Goal: Information Seeking & Learning: Check status

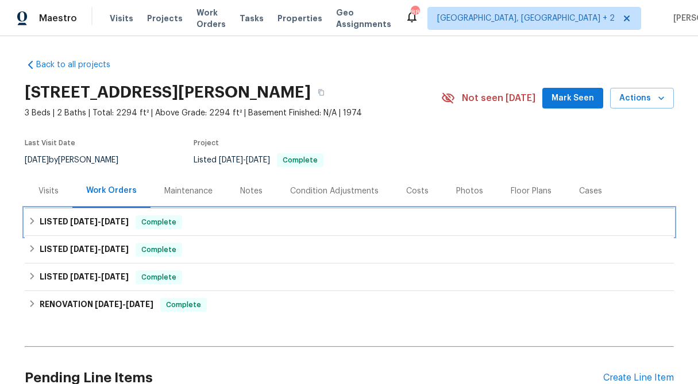
click at [33, 218] on icon at bounding box center [32, 221] width 8 height 8
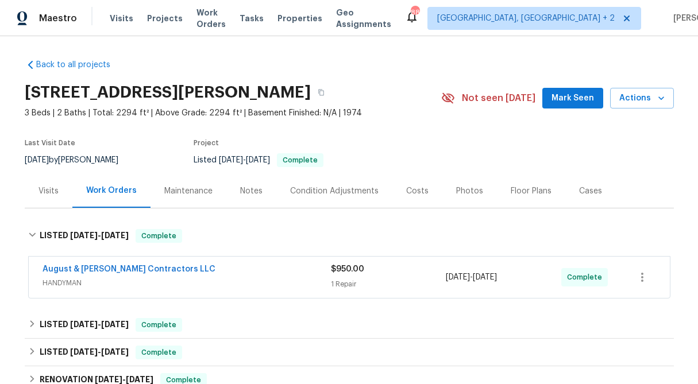
click at [40, 194] on div "Visits" at bounding box center [48, 191] width 20 height 11
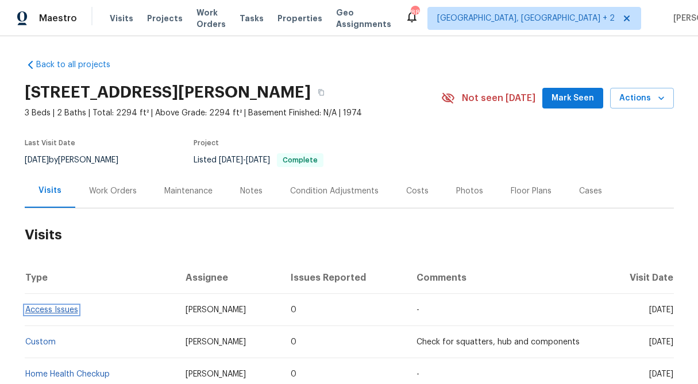
click at [67, 311] on link "Access Issues" at bounding box center [51, 310] width 53 height 8
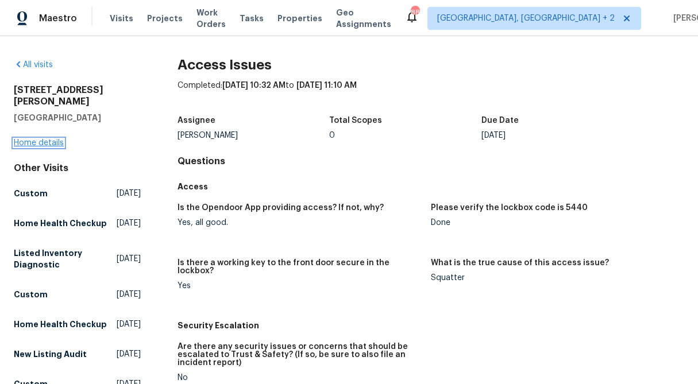
click at [53, 139] on link "Home details" at bounding box center [39, 143] width 50 height 8
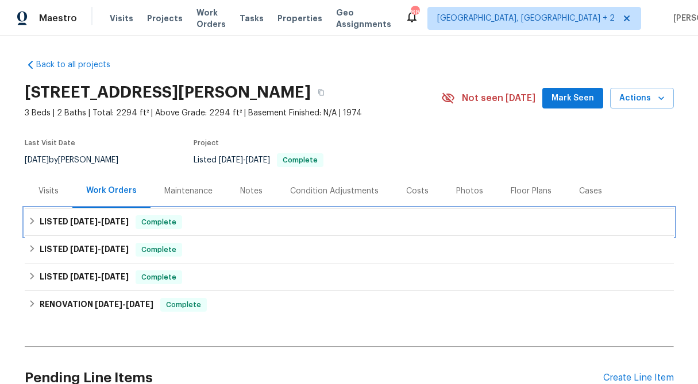
click at [26, 219] on div "LISTED [DATE] - [DATE] Complete" at bounding box center [349, 223] width 649 height 28
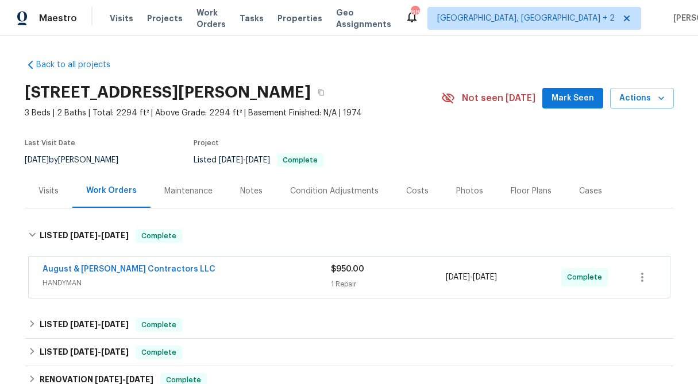
click at [344, 275] on div "$950.00 1 Repair" at bounding box center [388, 278] width 115 height 28
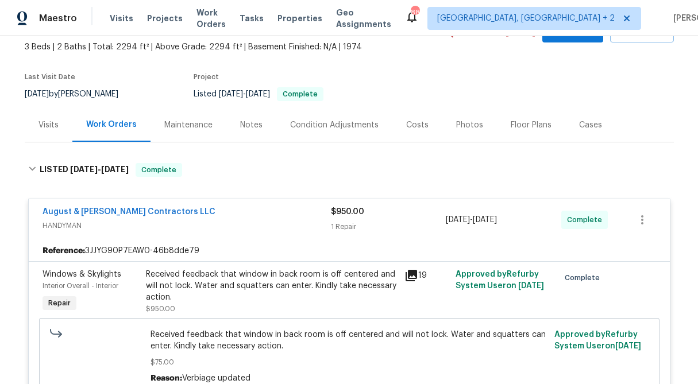
scroll to position [65, 0]
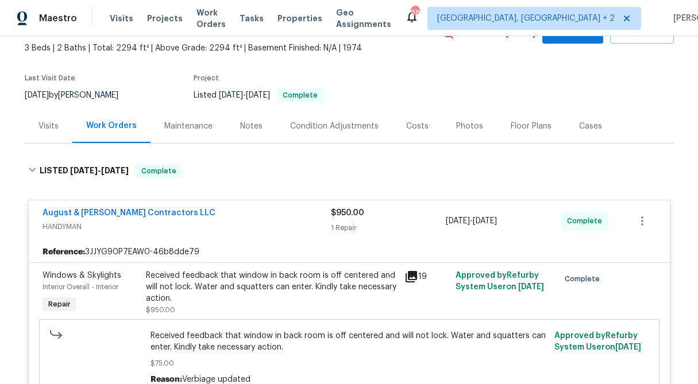
click at [284, 286] on div "Received feedback that window in back room is off centered and will not lock. W…" at bounding box center [272, 287] width 252 height 34
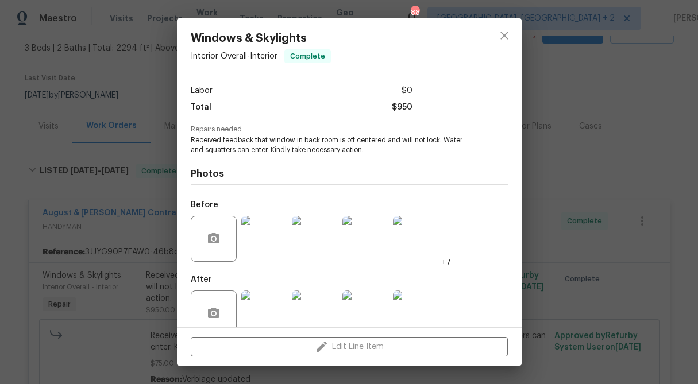
scroll to position [97, 0]
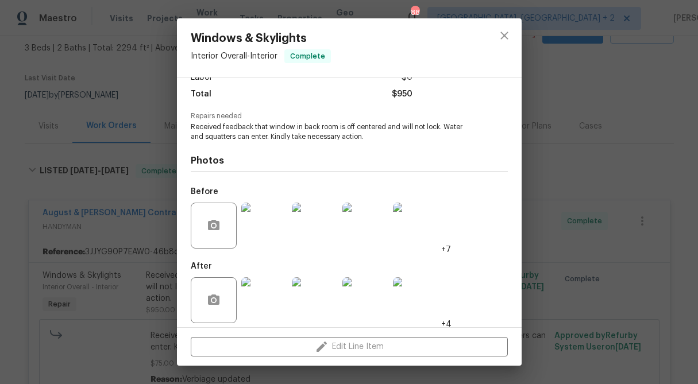
click at [270, 229] on img at bounding box center [264, 226] width 46 height 46
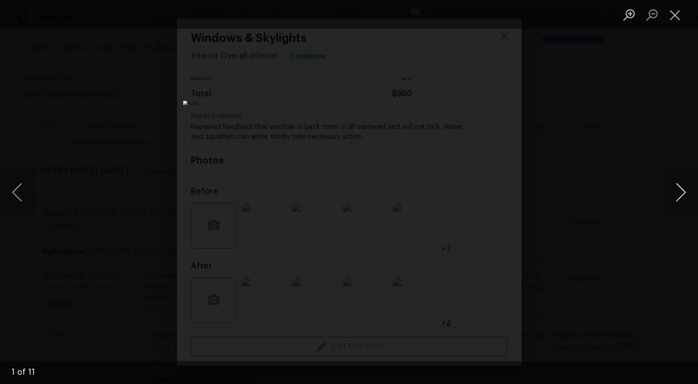
click at [675, 190] on button "Next image" at bounding box center [681, 192] width 34 height 46
click at [680, 195] on button "Next image" at bounding box center [681, 192] width 34 height 46
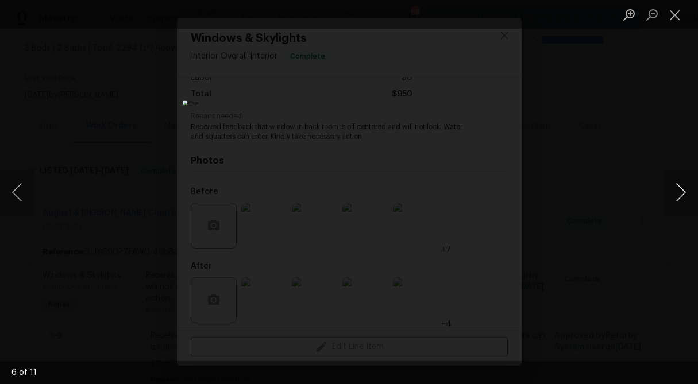
click at [680, 195] on button "Next image" at bounding box center [681, 192] width 34 height 46
click at [679, 12] on button "Close lightbox" at bounding box center [675, 15] width 23 height 20
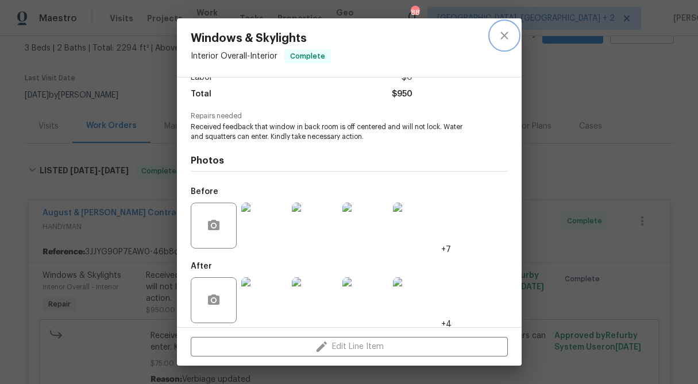
click at [507, 22] on button "close" at bounding box center [505, 36] width 28 height 28
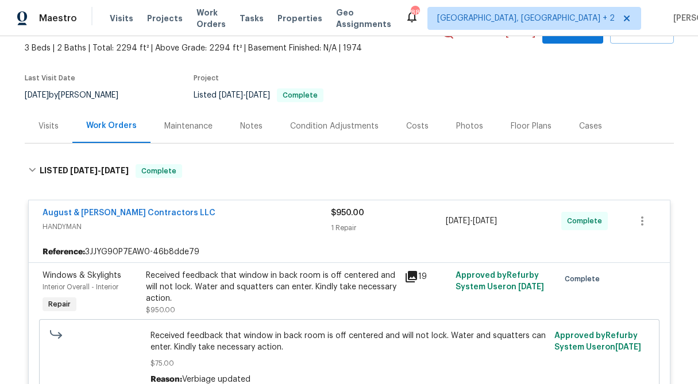
click at [49, 130] on div "Visits" at bounding box center [48, 126] width 20 height 11
